Goal: Transaction & Acquisition: Purchase product/service

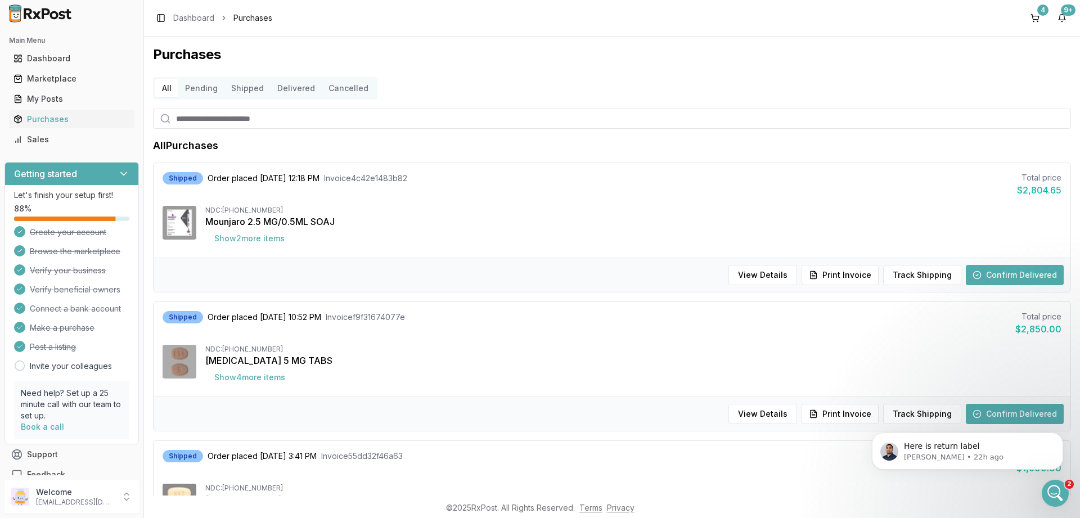
scroll to position [742, 0]
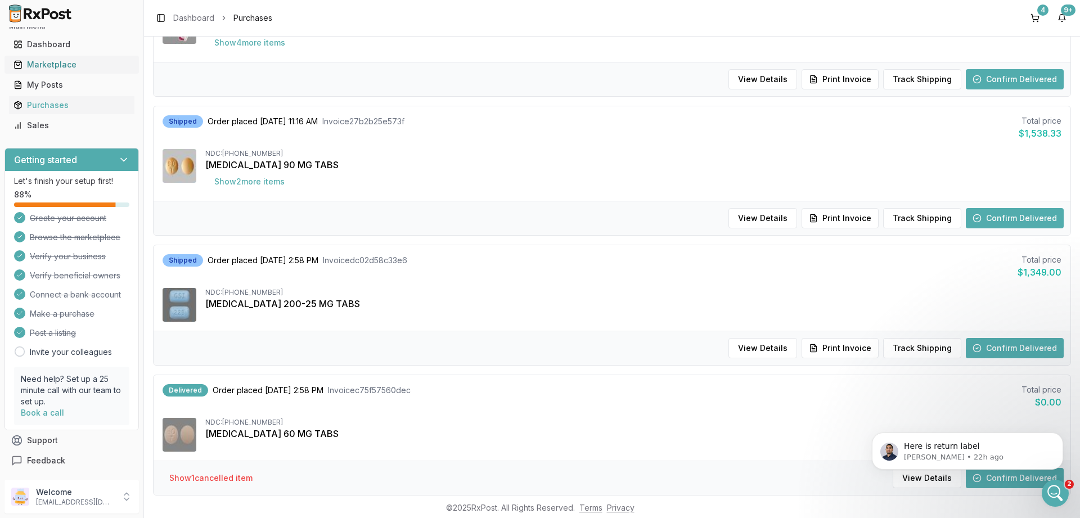
click at [49, 66] on div "Marketplace" at bounding box center [71, 64] width 116 height 11
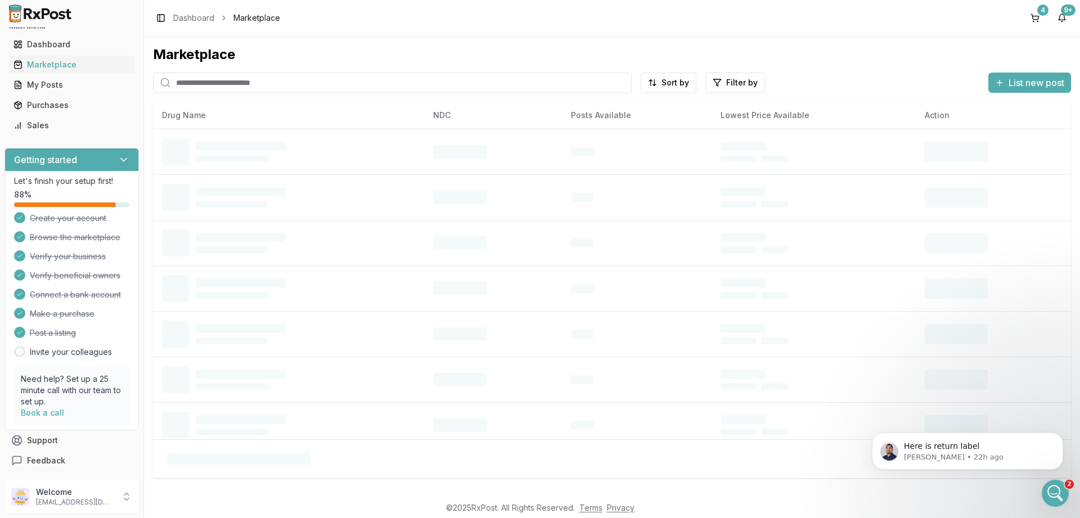
click at [242, 77] on input "search" at bounding box center [392, 83] width 479 height 20
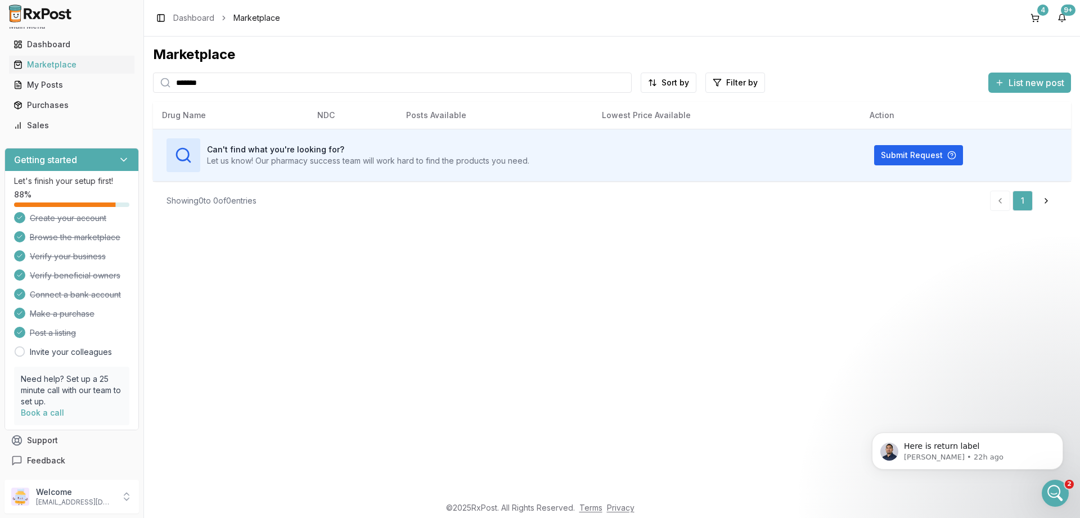
type input "*******"
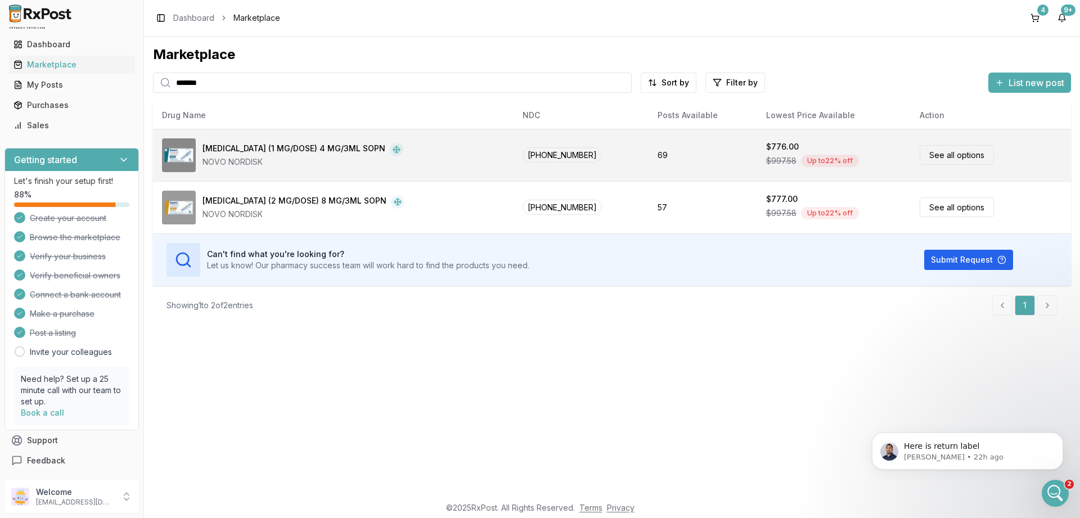
click at [942, 156] on link "See all options" at bounding box center [957, 155] width 74 height 20
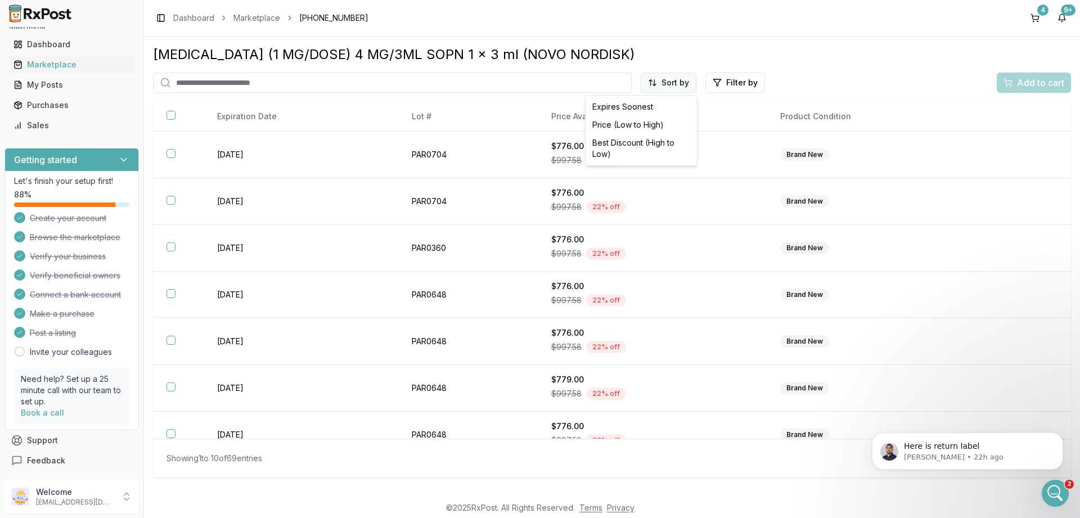
scroll to position [14, 0]
click at [674, 86] on html "Main Menu Dashboard Marketplace My Posts Purchases Sales Getting started Let's …" at bounding box center [540, 259] width 1080 height 518
click at [662, 127] on div "Price (Low to High)" at bounding box center [641, 125] width 107 height 18
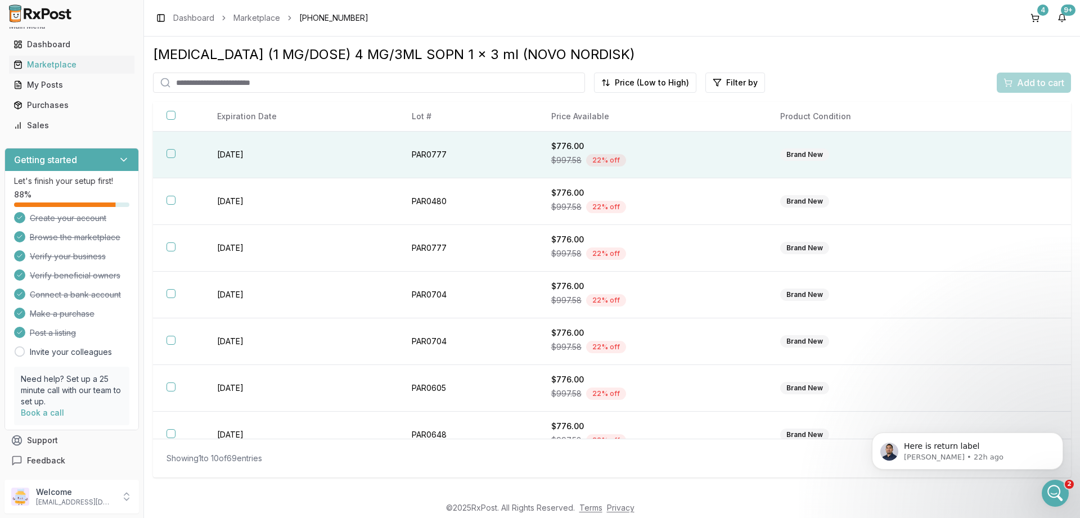
click at [174, 153] on button "button" at bounding box center [170, 153] width 9 height 9
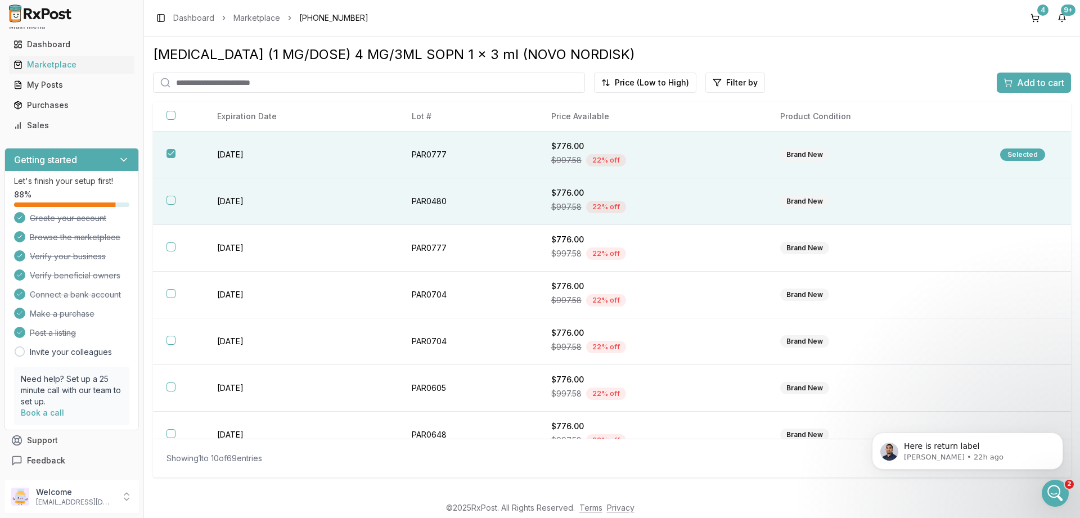
click at [168, 198] on button "button" at bounding box center [170, 200] width 9 height 9
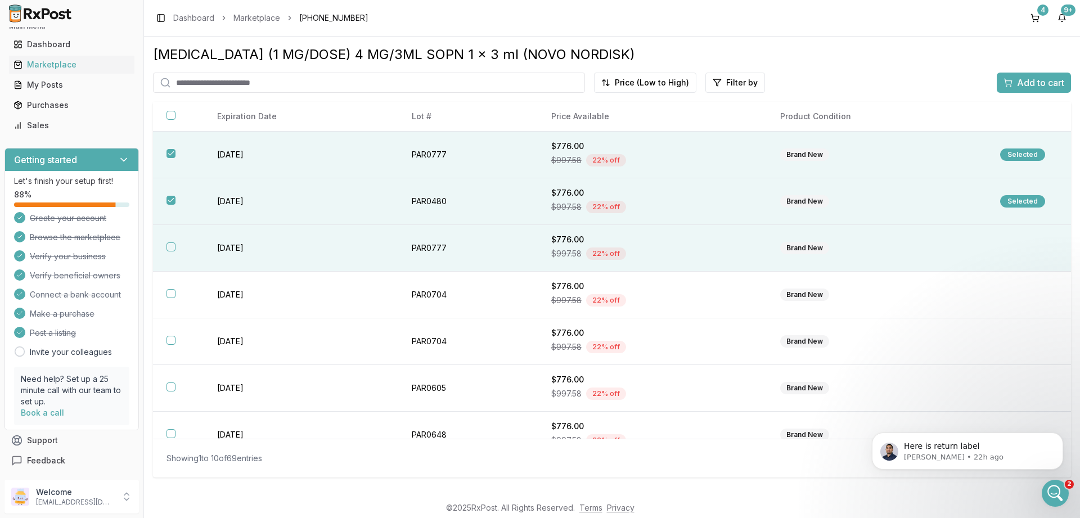
click at [170, 255] on th at bounding box center [178, 248] width 51 height 47
click at [1004, 77] on div "Add to cart" at bounding box center [1033, 82] width 61 height 13
